Goal: Information Seeking & Learning: Check status

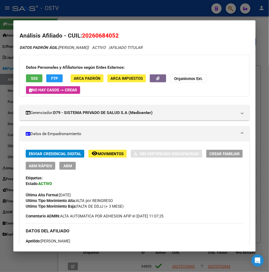
scroll to position [81, 0]
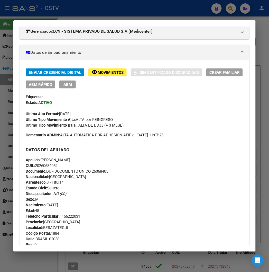
click at [91, 8] on div at bounding box center [134, 136] width 269 height 272
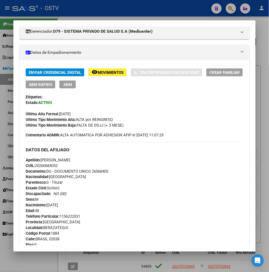
click at [91, 8] on div at bounding box center [134, 136] width 269 height 272
click at [91, 8] on div "- OSTV" at bounding box center [109, 8] width 195 height 11
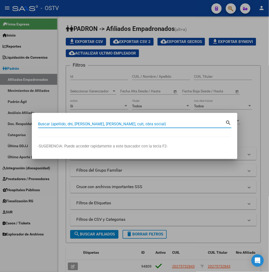
paste input "34986438"
type input "34986438"
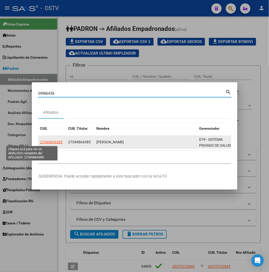
click at [40, 142] on span "27349864385" at bounding box center [51, 142] width 23 height 4
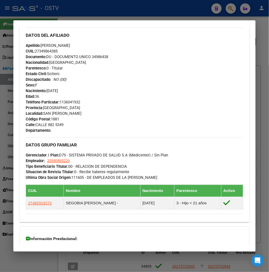
scroll to position [251, 0]
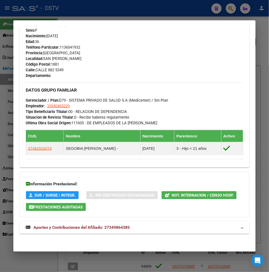
click at [70, 218] on div "DATOS PADRÓN ÁGIL: [PERSON_NAME] | ACTIVO | AFILIADO TITULAR Datos Personales y…" at bounding box center [135, 17] width 230 height 446
click at [71, 225] on span "Aportes y Contribuciones del Afiliado: 27349864385" at bounding box center [81, 227] width 97 height 5
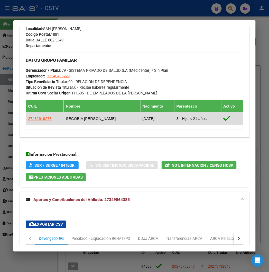
scroll to position [276, 0]
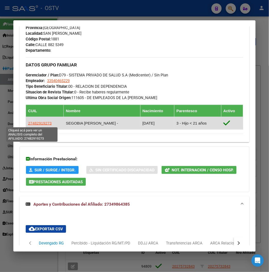
click at [38, 123] on span "27482919273" at bounding box center [40, 123] width 24 height 4
type textarea "27482919273"
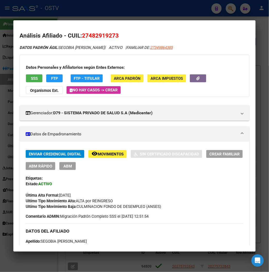
scroll to position [86, 0]
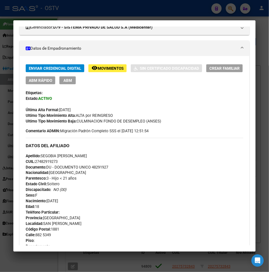
click at [91, 167] on span "Documento: DU - DOCUMENTO UNICO 48291927" at bounding box center [67, 167] width 83 height 5
copy span "48291927"
click at [33, 160] on span "CUIL: 27482919273" at bounding box center [42, 161] width 32 height 5
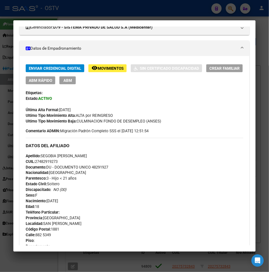
copy span "27482919273"
click at [47, 152] on div "DATOS DEL AFILIADO" at bounding box center [135, 145] width 218 height 15
click at [46, 154] on span "Apellido: [PERSON_NAME] [PERSON_NAME]" at bounding box center [56, 156] width 61 height 5
copy span "SEGOBIA"
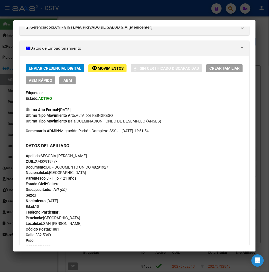
drag, startPoint x: 55, startPoint y: 160, endPoint x: 53, endPoint y: 159, distance: 3.0
click at [55, 160] on div "Apellido: [PERSON_NAME] [PERSON_NAME]: 27482919273 Documento: DU - DOCUMENTO UN…" at bounding box center [135, 181] width 218 height 57
drag, startPoint x: 51, startPoint y: 155, endPoint x: 83, endPoint y: 155, distance: 32.2
click at [83, 155] on div "Apellido: [PERSON_NAME] [PERSON_NAME]: 27482919273 Documento: DU - DOCUMENTO UN…" at bounding box center [135, 181] width 218 height 57
copy span "[PERSON_NAME]"
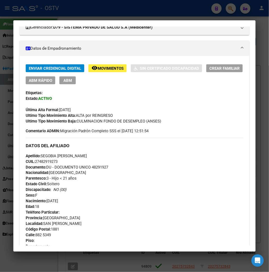
click at [71, 6] on div at bounding box center [134, 136] width 269 height 272
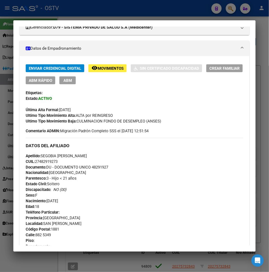
click at [71, 6] on div at bounding box center [134, 136] width 269 height 272
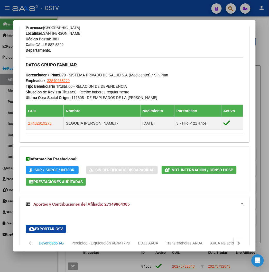
click at [71, 6] on div at bounding box center [134, 136] width 269 height 272
click at [71, 6] on div "- OSTV" at bounding box center [109, 8] width 195 height 11
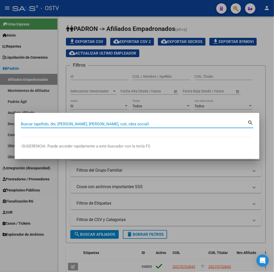
paste input "33933349"
type input "33933349"
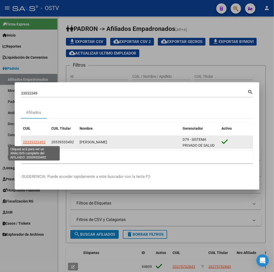
click at [33, 140] on span "20339333492" at bounding box center [34, 142] width 23 height 4
type textarea "20339333492"
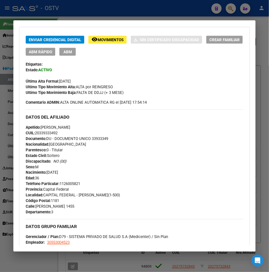
scroll to position [114, 0]
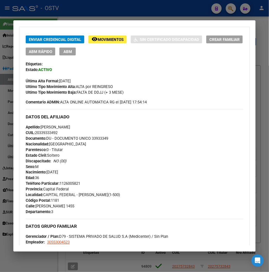
click at [94, 140] on span "Documento: DU - DOCUMENTO UNICO 33933349" at bounding box center [67, 138] width 83 height 5
copy span "33933349"
click at [37, 133] on span "CUIL: 20339333492" at bounding box center [42, 132] width 32 height 5
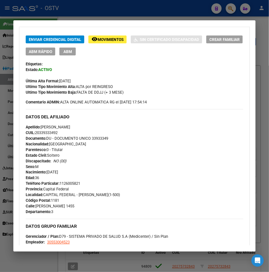
copy span "20339333492"
click at [70, 125] on span "Apellido: [PERSON_NAME]" at bounding box center [48, 127] width 45 height 5
copy span "[PERSON_NAME]"
click at [40, 129] on div "Apellido: [PERSON_NAME] CUIL: 20339333492 Documento: DU - DOCUMENTO UNICO 33933…" at bounding box center [135, 152] width 218 height 57
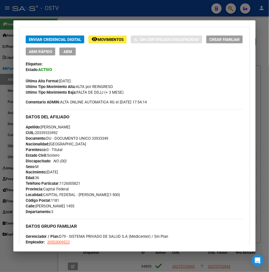
click at [35, 127] on span "Apellido: [PERSON_NAME]" at bounding box center [48, 127] width 45 height 5
drag, startPoint x: 35, startPoint y: 127, endPoint x: 73, endPoint y: 127, distance: 37.6
click at [70, 127] on span "Apellido: [PERSON_NAME]" at bounding box center [48, 127] width 45 height 5
copy span "[PERSON_NAME]"
click at [65, 183] on span "Teléfono Particular: [PHONE_NUMBER]" at bounding box center [53, 183] width 55 height 5
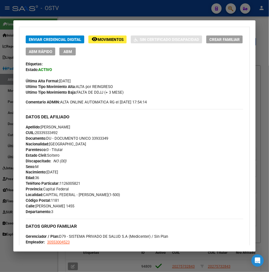
click at [65, 183] on span "Teléfono Particular: [PHONE_NUMBER]" at bounding box center [53, 183] width 55 height 5
copy span "1126005821"
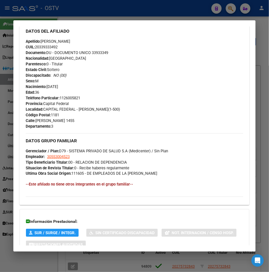
scroll to position [229, 0]
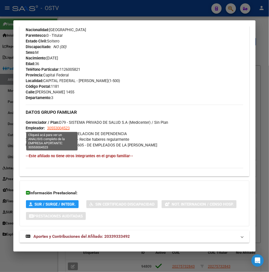
drag, startPoint x: 65, startPoint y: 129, endPoint x: 40, endPoint y: 127, distance: 25.3
click at [40, 127] on div "DATOS GRUPO FAMILIAR Gerenciador / Plan: D79 - SISTEMA PRIVADO DE SALUD S.A (Me…" at bounding box center [135, 126] width 218 height 43
copy span "30553004523"
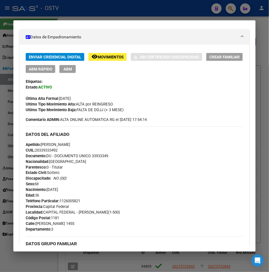
scroll to position [29, 0]
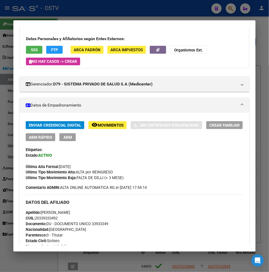
click at [97, 14] on div at bounding box center [134, 136] width 269 height 272
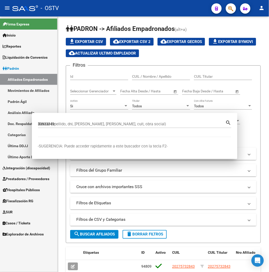
click at [97, 14] on mat-toolbar "menu - OSTV person" at bounding box center [134, 8] width 269 height 16
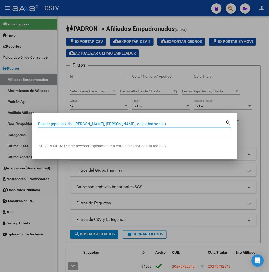
paste input "34148395"
type input "34148395"
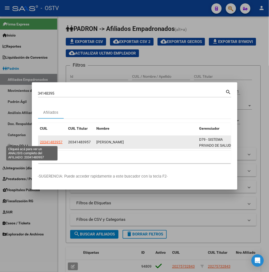
click at [40, 142] on span "20341483957" at bounding box center [51, 142] width 23 height 4
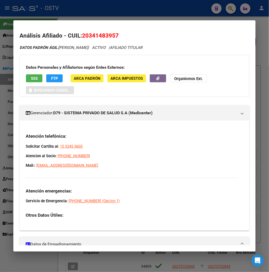
click at [83, 35] on span "20341483957" at bounding box center [100, 35] width 37 height 7
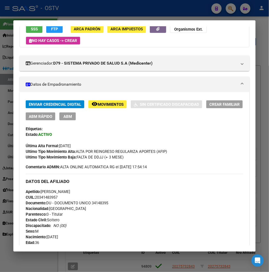
scroll to position [86, 0]
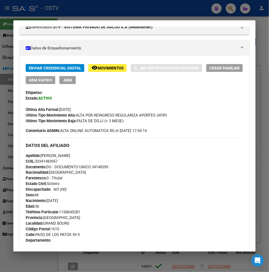
click at [66, 155] on span "Apellido: [PERSON_NAME]" at bounding box center [48, 155] width 45 height 5
drag, startPoint x: 34, startPoint y: 155, endPoint x: 58, endPoint y: 155, distance: 24.2
click at [58, 155] on span "Apellido: [PERSON_NAME]" at bounding box center [48, 155] width 45 height 5
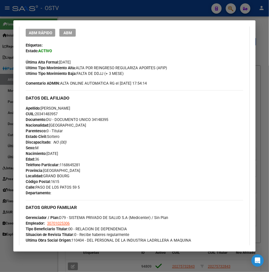
scroll to position [143, 0]
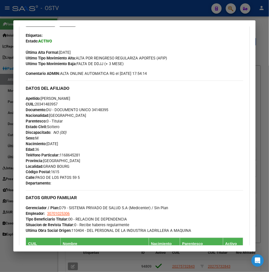
click at [65, 153] on span "Teléfono Particular: [PHONE_NUMBER]" at bounding box center [53, 155] width 55 height 5
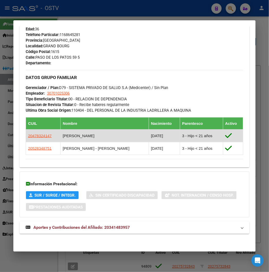
scroll to position [178, 0]
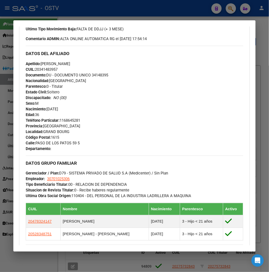
click at [99, 77] on span "Documento: DU - DOCUMENTO UNICO 34148395" at bounding box center [67, 75] width 83 height 5
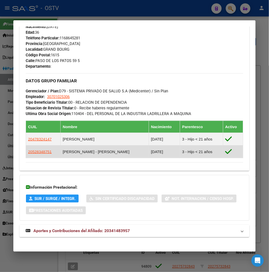
scroll to position [263, 0]
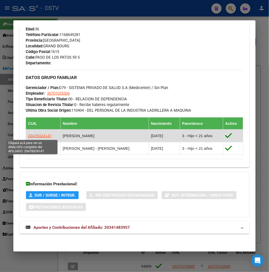
click at [42, 135] on span "20478324147" at bounding box center [40, 136] width 24 height 4
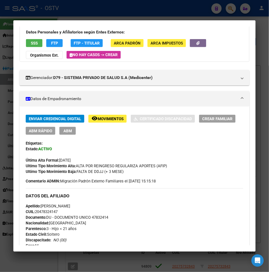
scroll to position [86, 0]
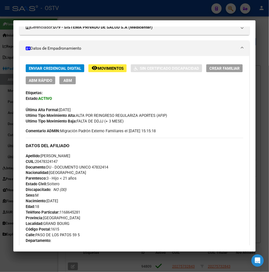
click at [94, 170] on div "Apellido: [PERSON_NAME] CUIL: 20478324147 Documento: DU - DOCUMENTO UNICO 47832…" at bounding box center [135, 181] width 218 height 57
click at [93, 167] on span "Documento: DU - DOCUMENTO UNICO 47832414" at bounding box center [67, 167] width 83 height 5
click at [45, 163] on span "CUIL: 20478324147" at bounding box center [42, 161] width 32 height 5
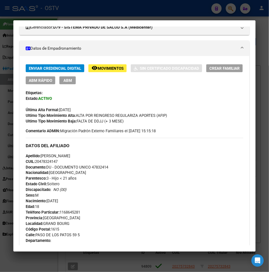
click at [70, 154] on span "Apellido: [PERSON_NAME]" at bounding box center [48, 156] width 45 height 5
drag, startPoint x: 34, startPoint y: 154, endPoint x: 63, endPoint y: 154, distance: 28.6
click at [63, 154] on span "Apellido: [PERSON_NAME]" at bounding box center [48, 156] width 45 height 5
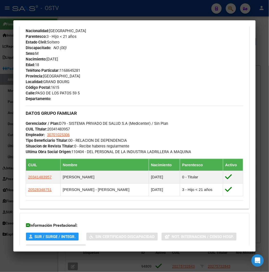
scroll to position [229, 0]
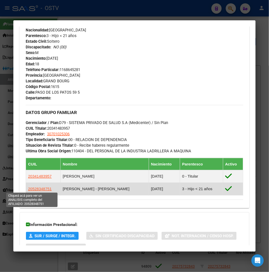
click at [38, 189] on span "20528348751" at bounding box center [40, 189] width 24 height 4
type textarea "20528348751"
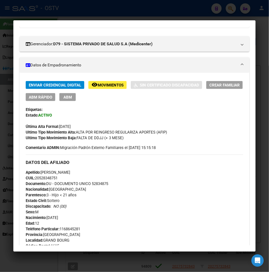
scroll to position [86, 0]
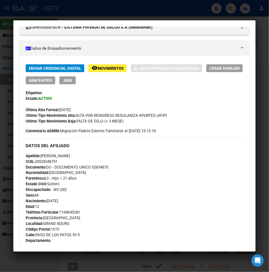
click at [122, 204] on div "Apellido: [PERSON_NAME] CUIL: 20528348751 Documento: DU - DOCUMENTO UNICO 52834…" at bounding box center [135, 181] width 218 height 57
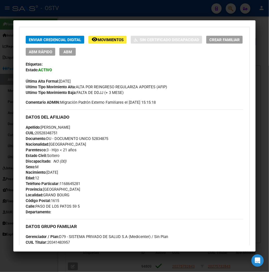
click at [91, 137] on span "Documento: DU - DOCUMENTO UNICO 52834875" at bounding box center [67, 138] width 83 height 5
click at [47, 132] on span "CUIL: 20528348751" at bounding box center [42, 133] width 32 height 5
click at [64, 127] on span "Apellido: [PERSON_NAME]" at bounding box center [48, 127] width 45 height 5
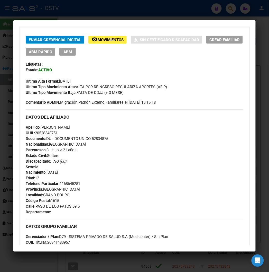
click at [64, 127] on span "Apellido: [PERSON_NAME]" at bounding box center [48, 127] width 45 height 5
drag, startPoint x: 35, startPoint y: 125, endPoint x: 59, endPoint y: 127, distance: 24.8
click at [59, 127] on span "Apellido: [PERSON_NAME]" at bounding box center [48, 127] width 45 height 5
click at [86, 10] on div at bounding box center [134, 136] width 269 height 272
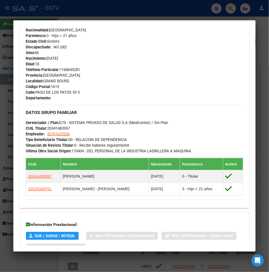
click at [64, 10] on div at bounding box center [134, 136] width 269 height 272
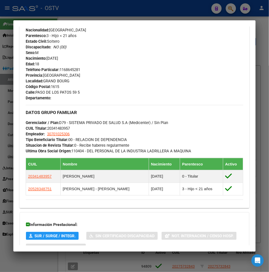
click at [64, 10] on div at bounding box center [134, 136] width 269 height 272
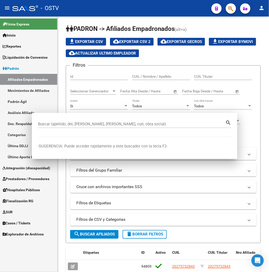
click at [64, 10] on div "- OSTV" at bounding box center [109, 8] width 195 height 11
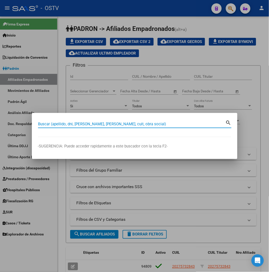
paste input "37969974"
type input "37969974"
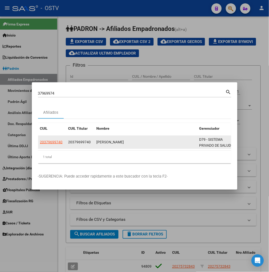
click at [39, 145] on datatable-body-cell "20379699740" at bounding box center [52, 142] width 28 height 13
click at [40, 144] on span "20379699740" at bounding box center [51, 142] width 23 height 4
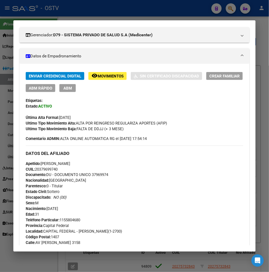
scroll to position [86, 0]
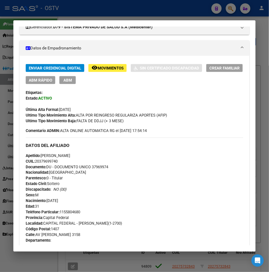
click at [44, 160] on span "CUIL: 20379699740" at bounding box center [42, 161] width 32 height 5
click at [70, 153] on span "Apellido: [PERSON_NAME]" at bounding box center [48, 155] width 45 height 5
drag, startPoint x: 36, startPoint y: 155, endPoint x: 72, endPoint y: 157, distance: 35.6
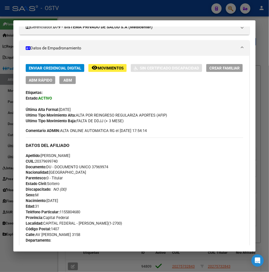
click at [70, 157] on span "Apellido: [PERSON_NAME]" at bounding box center [48, 155] width 45 height 5
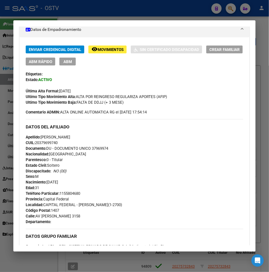
scroll to position [114, 0]
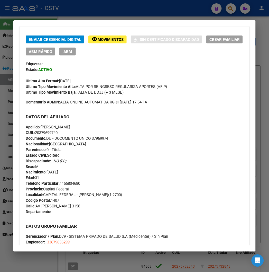
click at [73, 182] on span "Teléfono Particular: [PHONE_NUMBER]" at bounding box center [53, 183] width 55 height 5
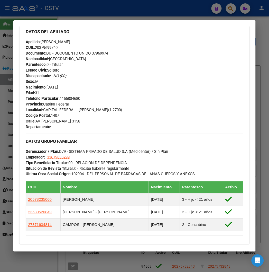
scroll to position [200, 0]
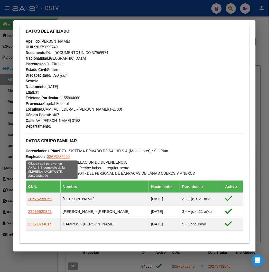
drag, startPoint x: 67, startPoint y: 154, endPoint x: 41, endPoint y: 155, distance: 26.8
click at [41, 155] on div "DATOS GRUPO FAMILIAR Gerenciador / Plan: D79 - SISTEMA PRIVADO DE SALUD S.A (Me…" at bounding box center [135, 154] width 218 height 43
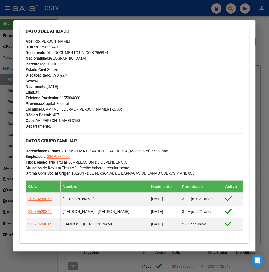
click at [99, 54] on span "Documento: DU - DOCUMENTO UNICO 37969974" at bounding box center [67, 52] width 83 height 5
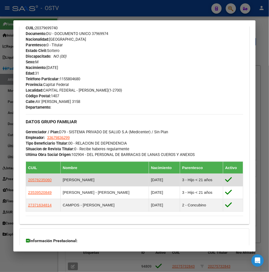
scroll to position [229, 0]
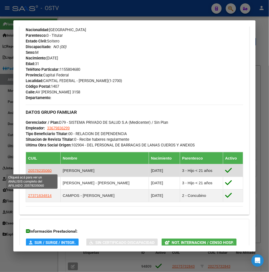
click at [30, 169] on span "20578235060" at bounding box center [40, 170] width 24 height 4
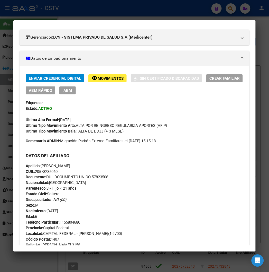
scroll to position [86, 0]
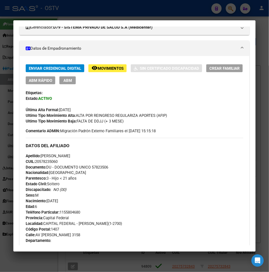
click at [93, 168] on span "Documento: DU - DOCUMENTO UNICO 57823506" at bounding box center [67, 167] width 83 height 5
click at [94, 168] on span "Documento: DU - DOCUMENTO UNICO 57823506" at bounding box center [67, 167] width 83 height 5
click at [49, 162] on span "CUIL: 20578235060" at bounding box center [42, 161] width 32 height 5
drag, startPoint x: 34, startPoint y: 155, endPoint x: 65, endPoint y: 155, distance: 30.1
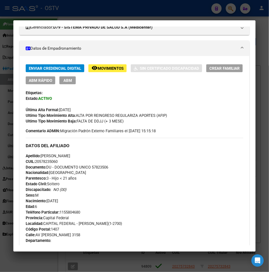
click at [65, 155] on span "Apellido: [PERSON_NAME]" at bounding box center [48, 156] width 45 height 5
click at [70, 154] on span "Apellido: [PERSON_NAME]" at bounding box center [48, 156] width 45 height 5
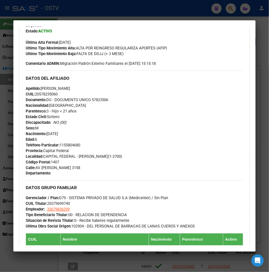
scroll to position [257, 0]
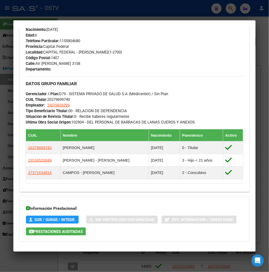
click at [106, 14] on div at bounding box center [134, 136] width 269 height 272
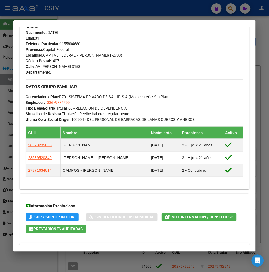
scroll to position [276, 0]
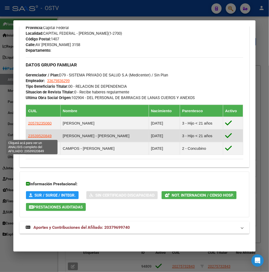
click at [28, 134] on span "23539520849" at bounding box center [40, 136] width 24 height 4
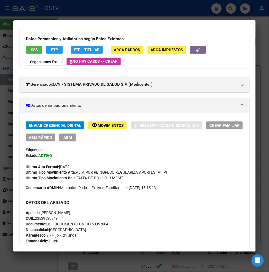
scroll to position [114, 0]
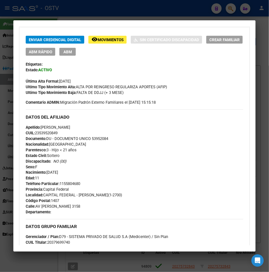
click at [91, 137] on span "Documento: DU - DOCUMENTO UNICO 53952084" at bounding box center [67, 138] width 83 height 5
click at [33, 132] on span "CUIL: 23539520849" at bounding box center [42, 133] width 32 height 5
click at [70, 128] on span "Apellido: [PERSON_NAME]" at bounding box center [48, 127] width 45 height 5
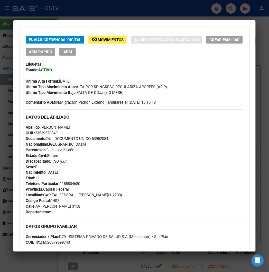
click at [70, 128] on span "Apellido: [PERSON_NAME]" at bounding box center [48, 127] width 45 height 5
drag, startPoint x: 34, startPoint y: 127, endPoint x: 71, endPoint y: 127, distance: 36.3
click at [70, 127] on span "Apellido: [PERSON_NAME]" at bounding box center [48, 127] width 45 height 5
click at [91, 21] on mat-dialog-container "Análisis Afiliado - CUIL: 23539520849 DATOS PADRÓN ÁGIL: [PERSON_NAME] [PERSON_…" at bounding box center [134, 135] width 242 height 231
click at [93, 16] on div at bounding box center [134, 136] width 269 height 272
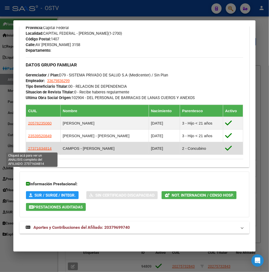
click at [35, 147] on span "27371634814" at bounding box center [40, 148] width 24 height 4
type textarea "27371634814"
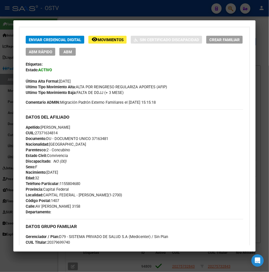
click at [93, 140] on span "Documento: DU - DOCUMENTO UNICO 37163481" at bounding box center [67, 138] width 83 height 5
click at [47, 129] on div "Apellido: [PERSON_NAME] CUIL: 27371634814 Documento: DU - DOCUMENTO UNICO 37163…" at bounding box center [135, 153] width 218 height 57
click at [48, 133] on span "CUIL: 27371634814" at bounding box center [42, 133] width 32 height 5
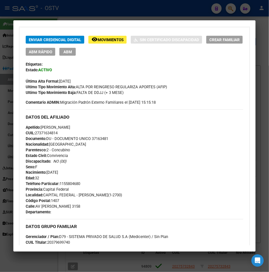
click at [70, 127] on span "Apellido: [PERSON_NAME]" at bounding box center [48, 127] width 45 height 5
drag, startPoint x: 35, startPoint y: 125, endPoint x: 64, endPoint y: 128, distance: 28.7
click at [64, 128] on span "Apellido: [PERSON_NAME]" at bounding box center [48, 127] width 45 height 5
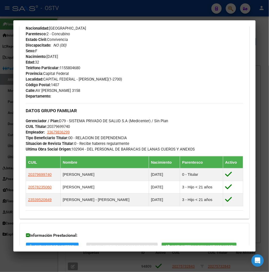
scroll to position [294, 0]
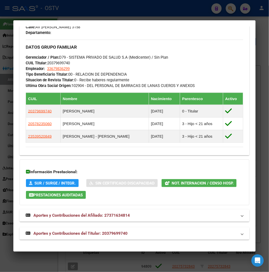
drag, startPoint x: 129, startPoint y: 13, endPoint x: 151, endPoint y: 0, distance: 25.3
click at [129, 13] on div at bounding box center [134, 136] width 269 height 272
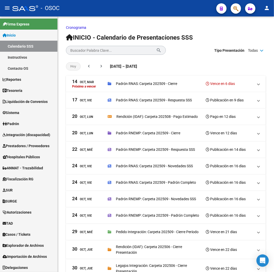
click at [115, 13] on div "- OSOC" at bounding box center [112, 8] width 200 height 11
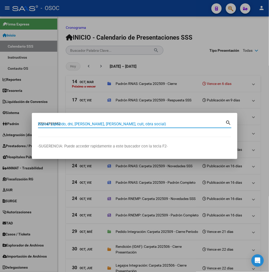
type input "27214793852"
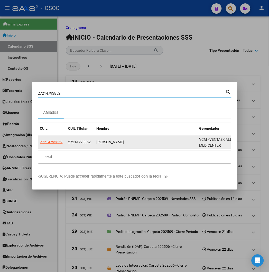
click at [42, 145] on datatable-body-cell "27214793852" at bounding box center [52, 142] width 28 height 13
click at [40, 144] on span "27214793852" at bounding box center [51, 142] width 23 height 4
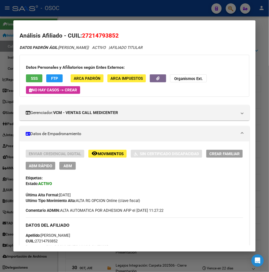
scroll to position [29, 0]
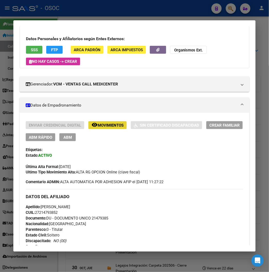
click at [98, 125] on span "Movimientos" at bounding box center [111, 125] width 26 height 5
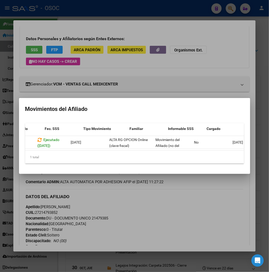
scroll to position [0, 84]
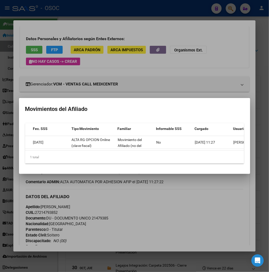
click at [185, 89] on div at bounding box center [134, 136] width 269 height 272
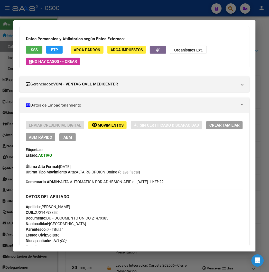
click at [97, 219] on span "Documento: DU - DOCUMENTO UNICO 21479385" at bounding box center [67, 218] width 83 height 5
copy span "21479385"
